Goal: Information Seeking & Learning: Learn about a topic

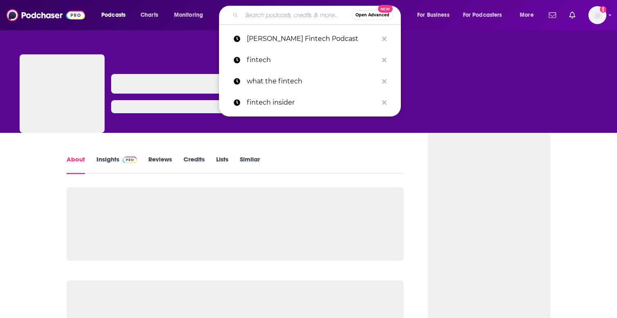
click at [286, 16] on input "Search podcasts, credits, & more..." at bounding box center [296, 15] width 110 height 13
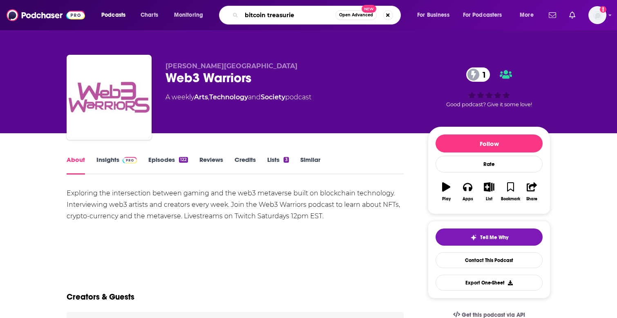
type input "bitcoin treasuries"
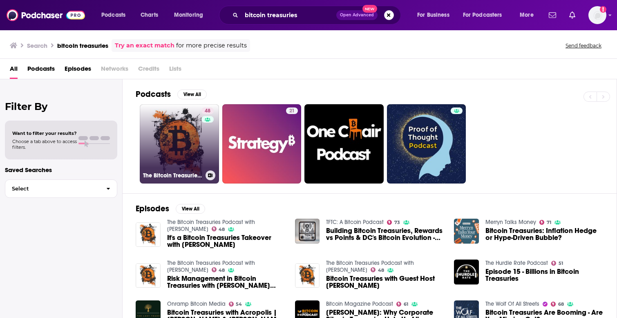
click at [171, 138] on link "48 The Bitcoin Treasuries Podcast with [PERSON_NAME]" at bounding box center [179, 143] width 79 height 79
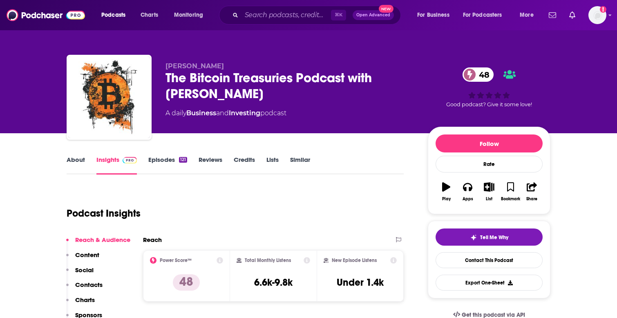
click at [172, 159] on link "Episodes 121" at bounding box center [167, 165] width 39 height 19
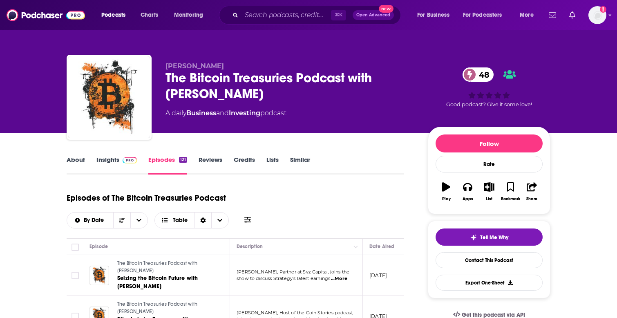
click at [116, 158] on link "Insights" at bounding box center [116, 165] width 40 height 19
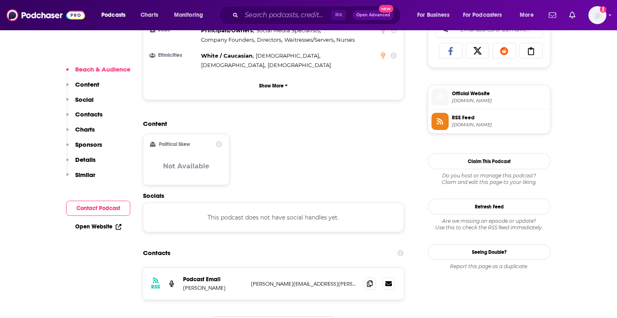
scroll to position [627, 0]
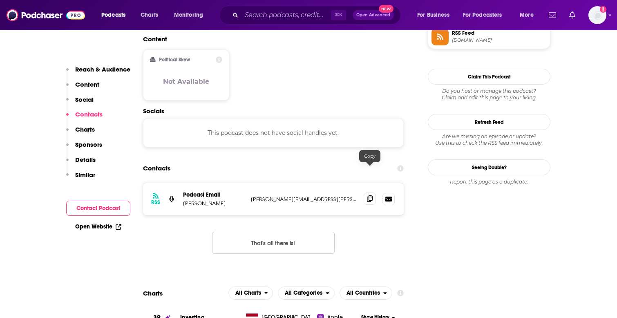
click at [365, 192] on span at bounding box center [370, 198] width 12 height 12
